Goal: Check status: Check status

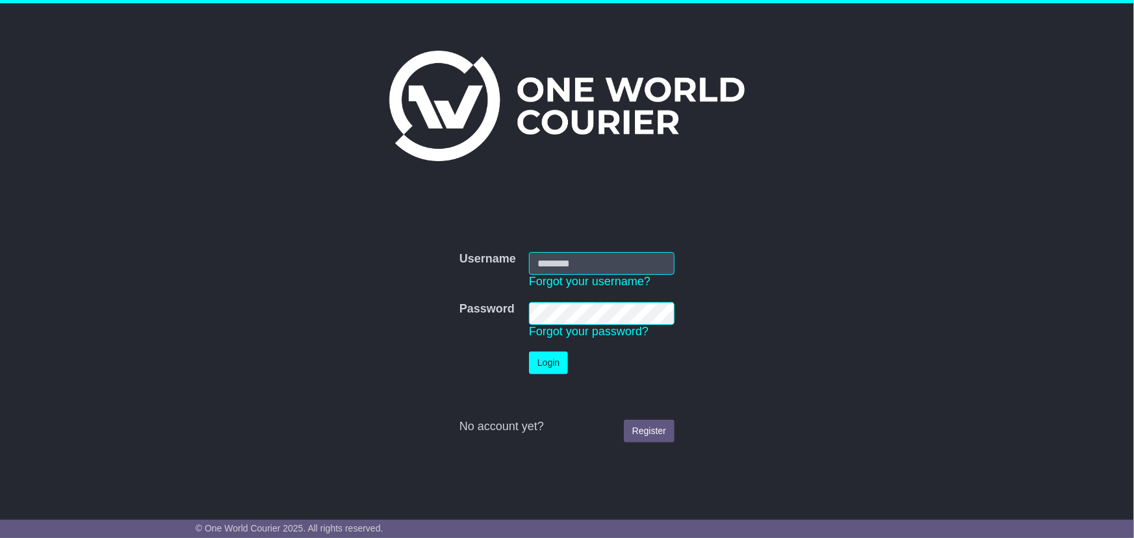
type input "**********"
click at [553, 364] on button "Login" at bounding box center [548, 363] width 39 height 23
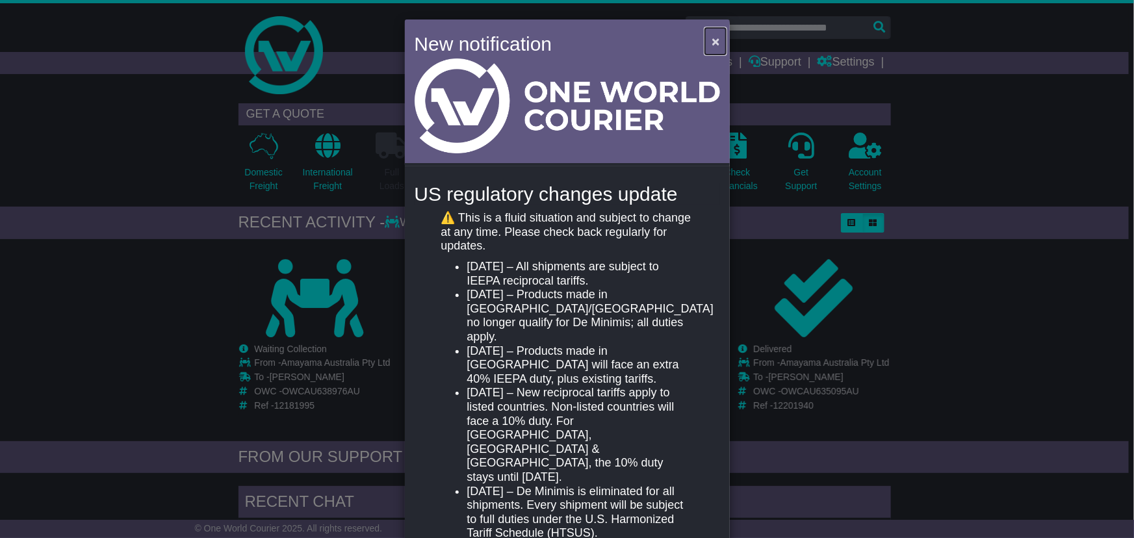
click at [715, 42] on span "×" at bounding box center [716, 41] width 8 height 15
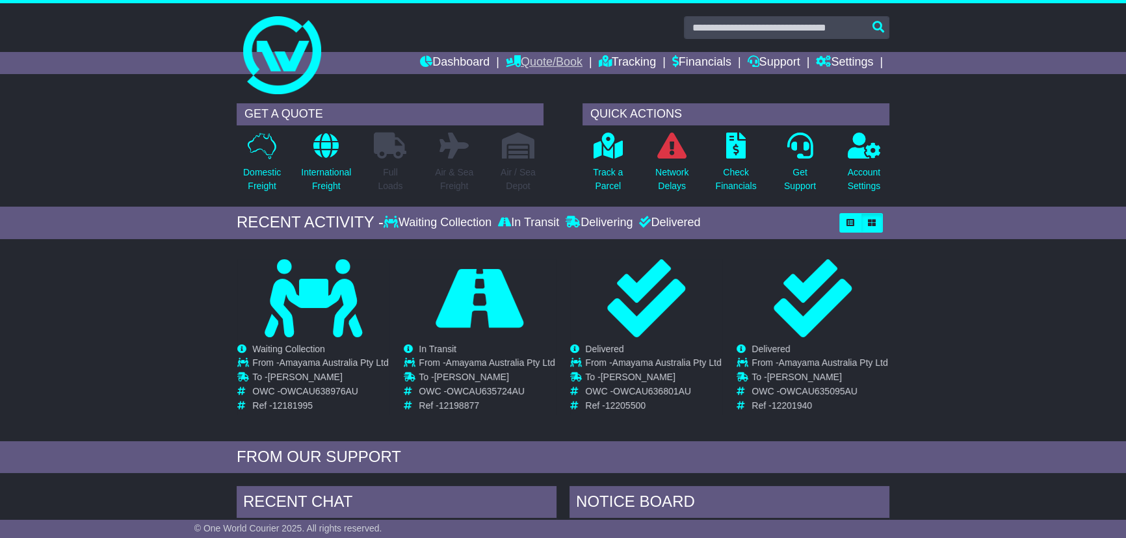
click at [541, 70] on link "Quote/Book" at bounding box center [544, 63] width 77 height 22
click at [613, 62] on link "Tracking" at bounding box center [627, 63] width 57 height 22
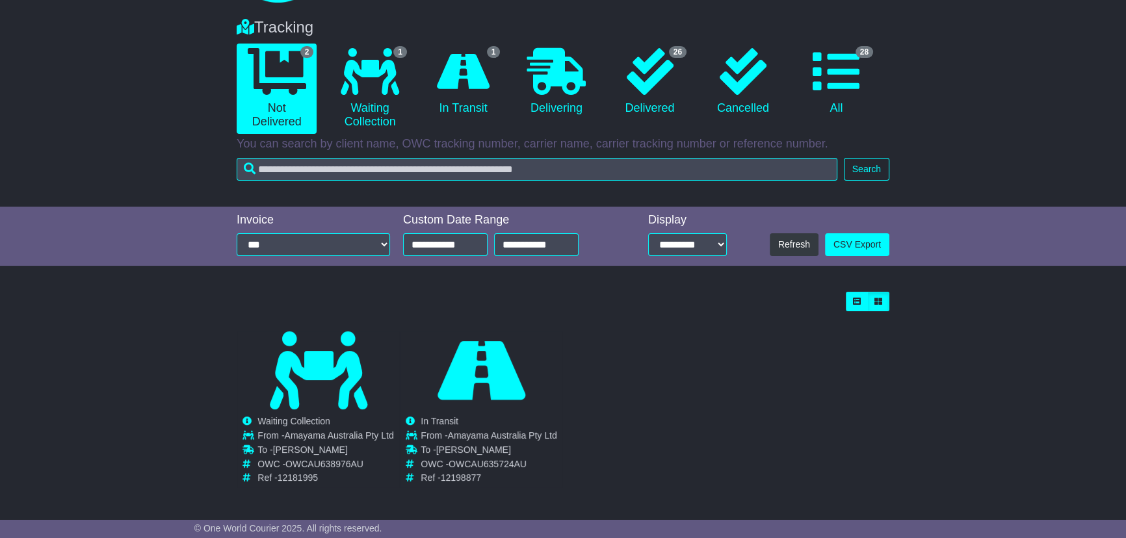
scroll to position [92, 0]
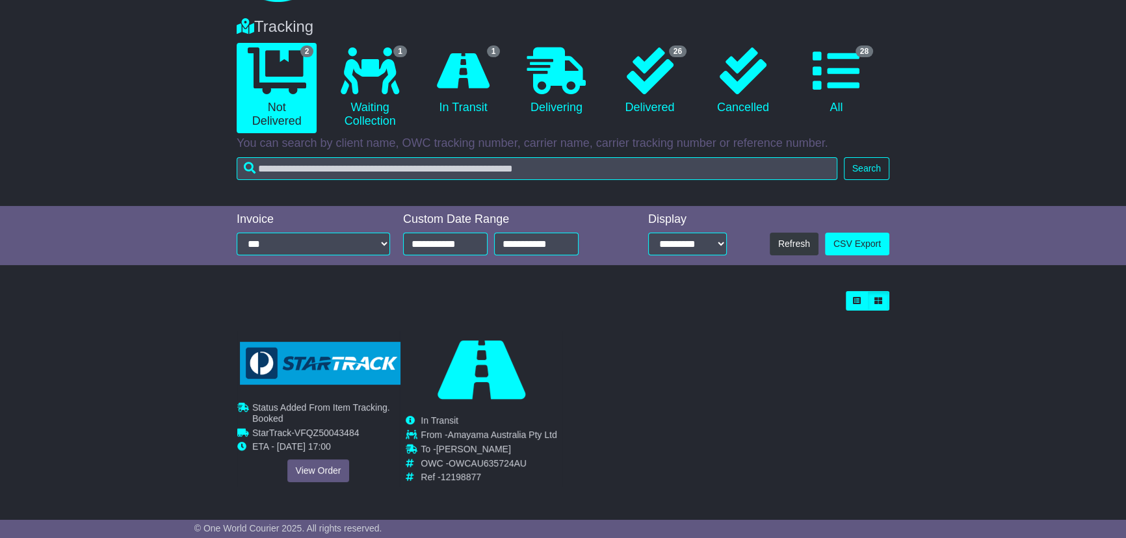
click at [316, 372] on img at bounding box center [321, 364] width 162 height 44
click at [329, 376] on img at bounding box center [321, 364] width 162 height 44
click at [311, 402] on span "Status Added From Item Tracking. Booked" at bounding box center [321, 412] width 138 height 21
click at [316, 462] on link "View Order" at bounding box center [318, 471] width 62 height 23
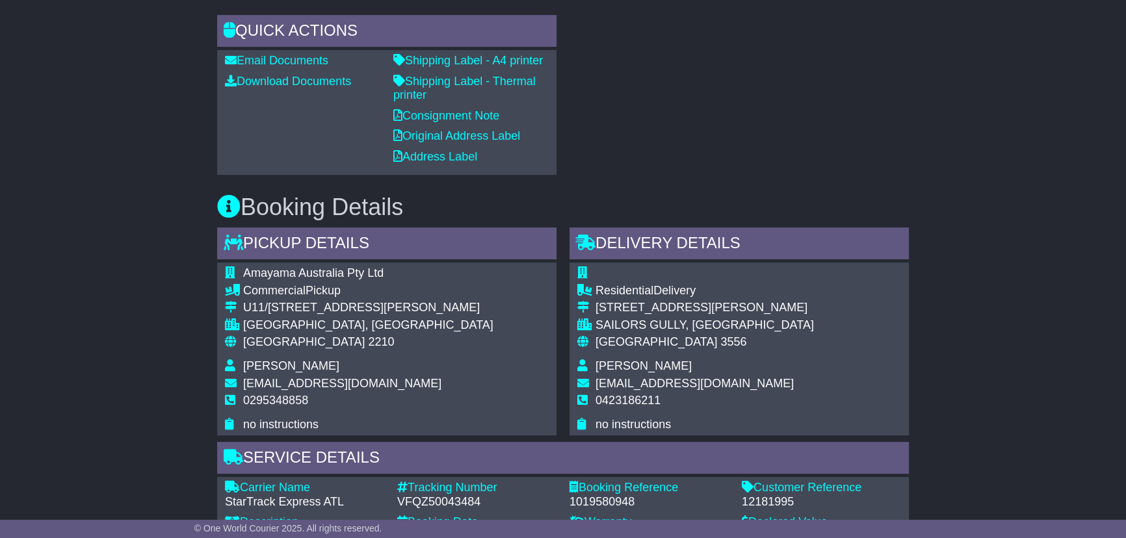
scroll to position [473, 0]
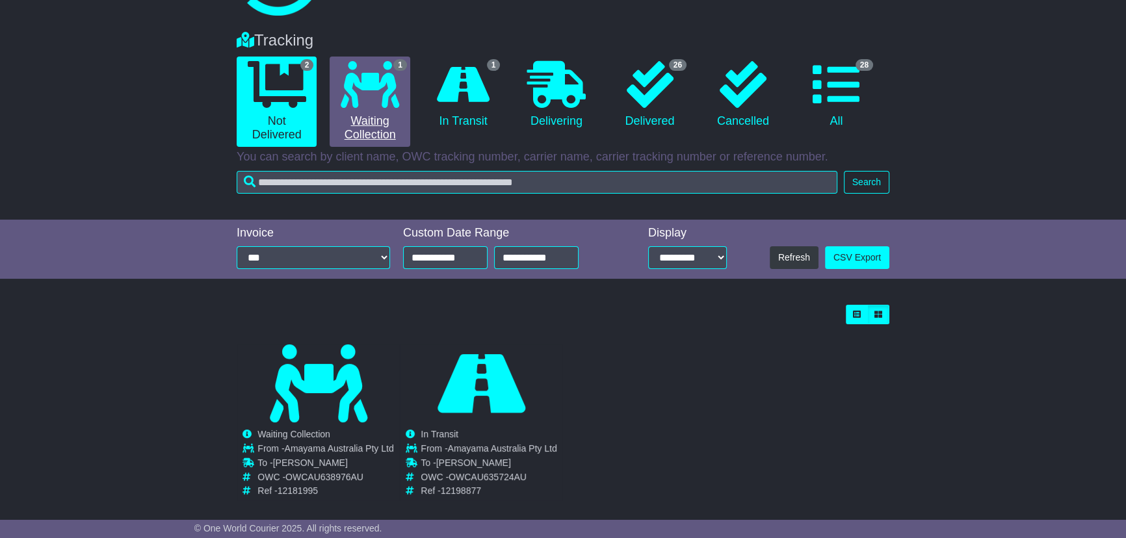
scroll to position [92, 0]
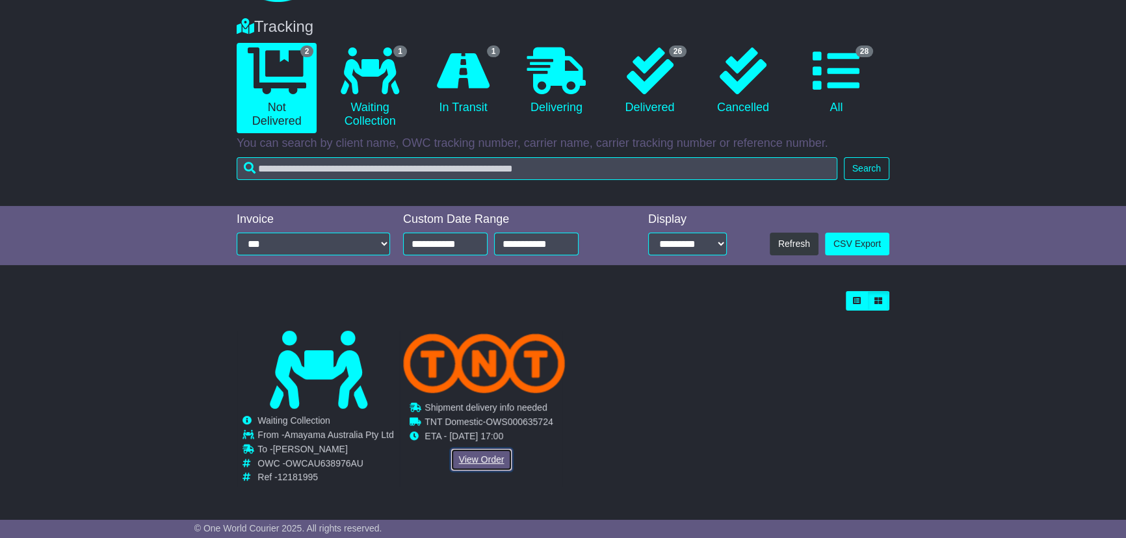
click at [477, 456] on link "View Order" at bounding box center [481, 460] width 62 height 23
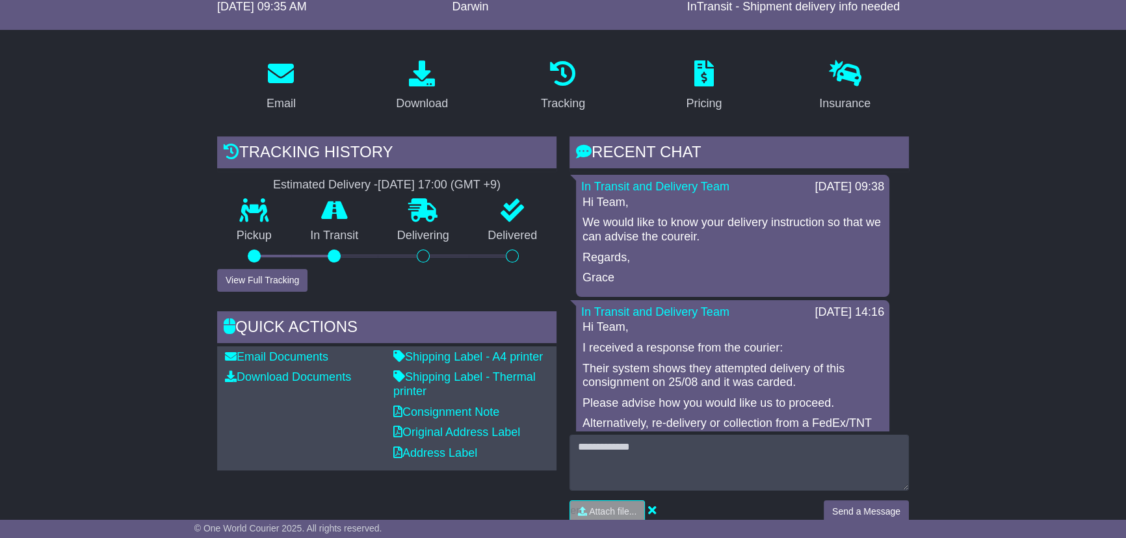
scroll to position [177, 0]
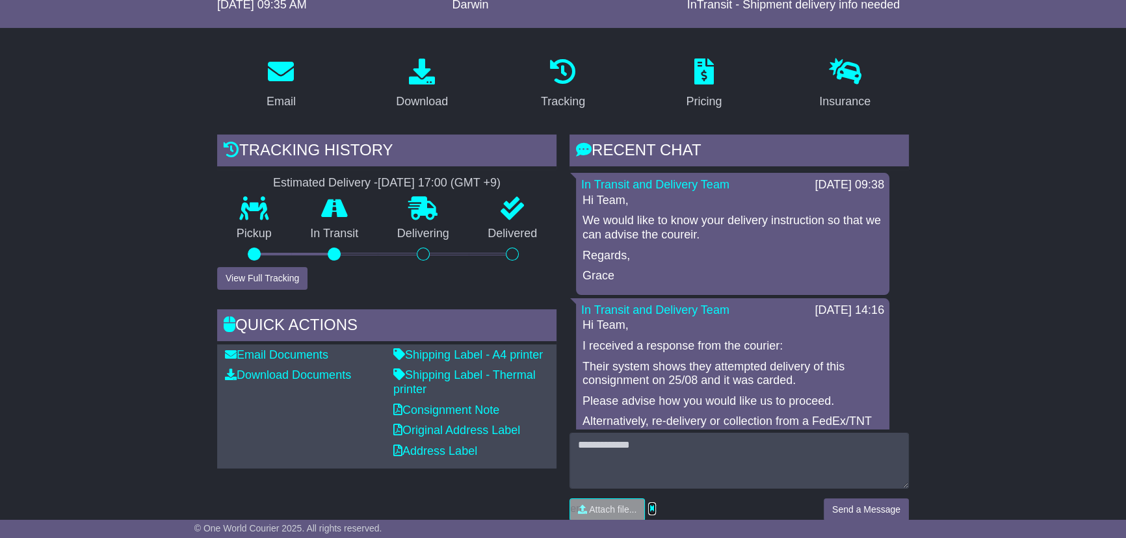
click at [653, 505] on icon at bounding box center [652, 508] width 8 height 12
click at [652, 510] on icon at bounding box center [652, 508] width 8 height 12
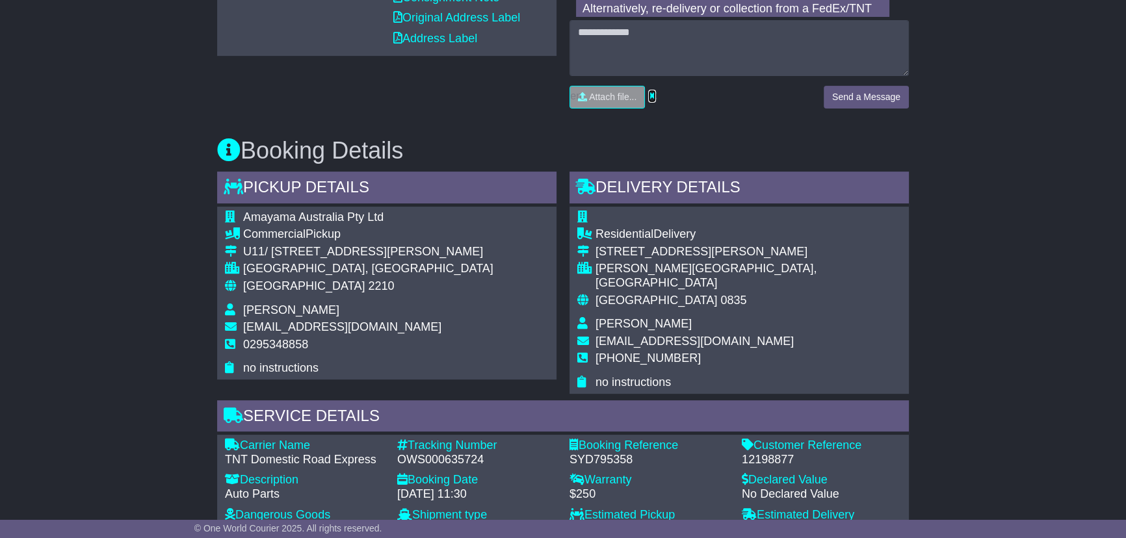
scroll to position [591, 0]
click at [639, 350] on span "+61417577850" at bounding box center [647, 356] width 105 height 13
click at [678, 350] on td "+61417577850" at bounding box center [748, 362] width 306 height 24
click at [671, 350] on span "+61417577850" at bounding box center [647, 356] width 105 height 13
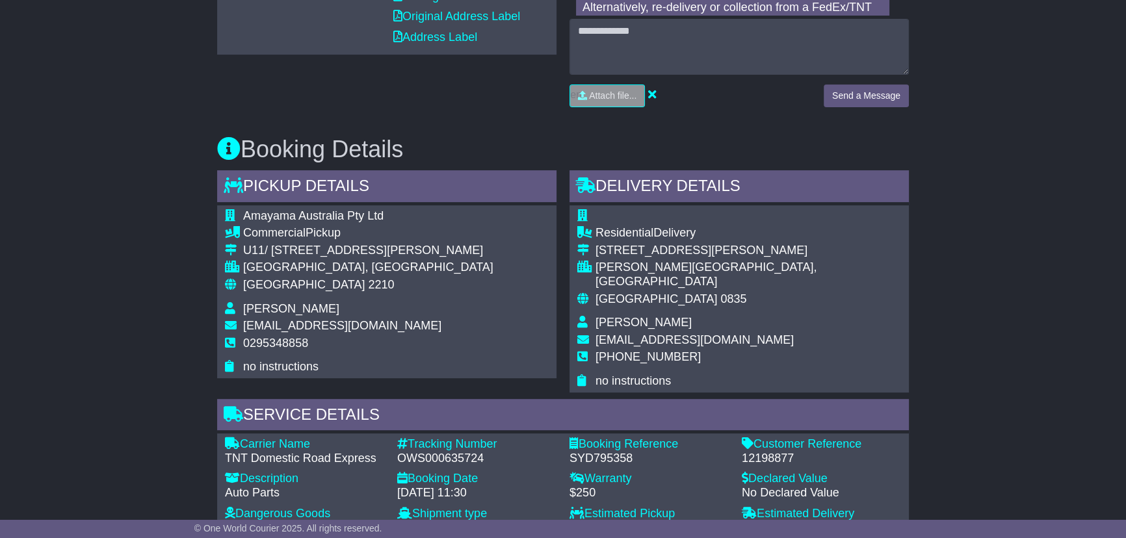
click at [671, 350] on span "+61417577850" at bounding box center [647, 356] width 105 height 13
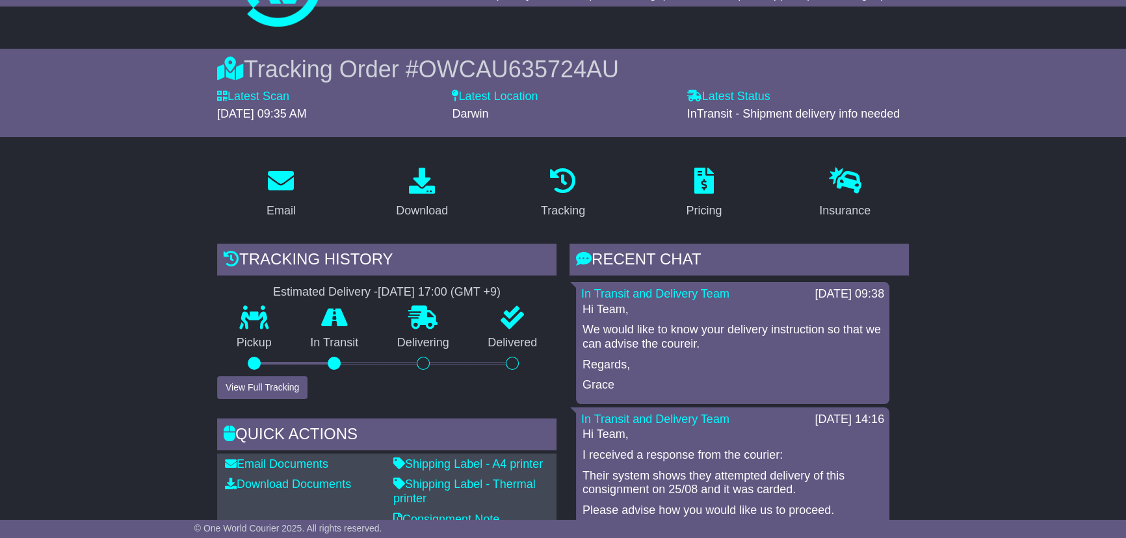
scroll to position [0, 0]
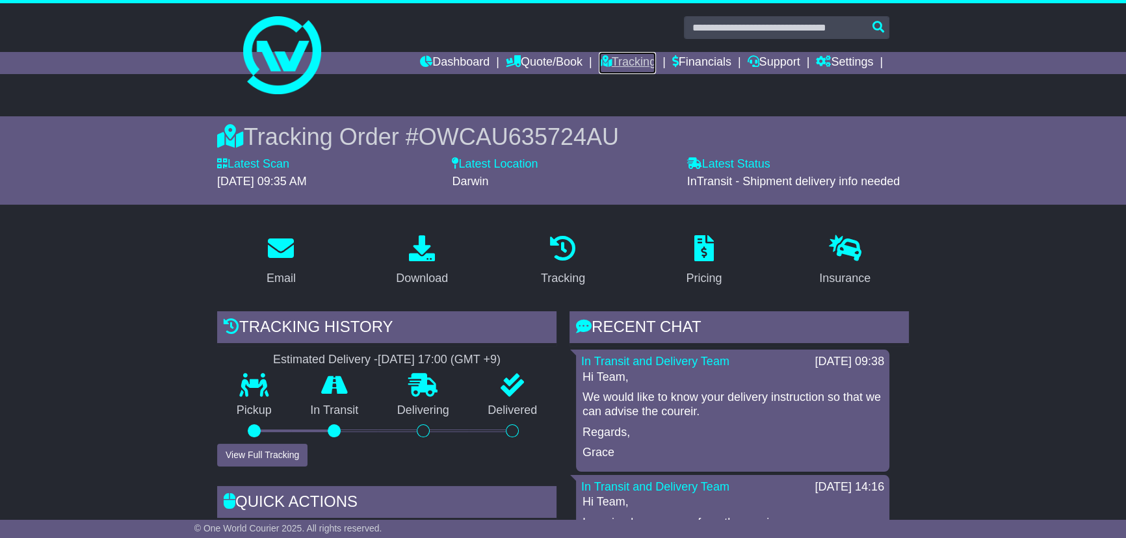
click at [612, 66] on link "Tracking" at bounding box center [627, 63] width 57 height 22
